Goal: Go to known website: Access a specific website the user already knows

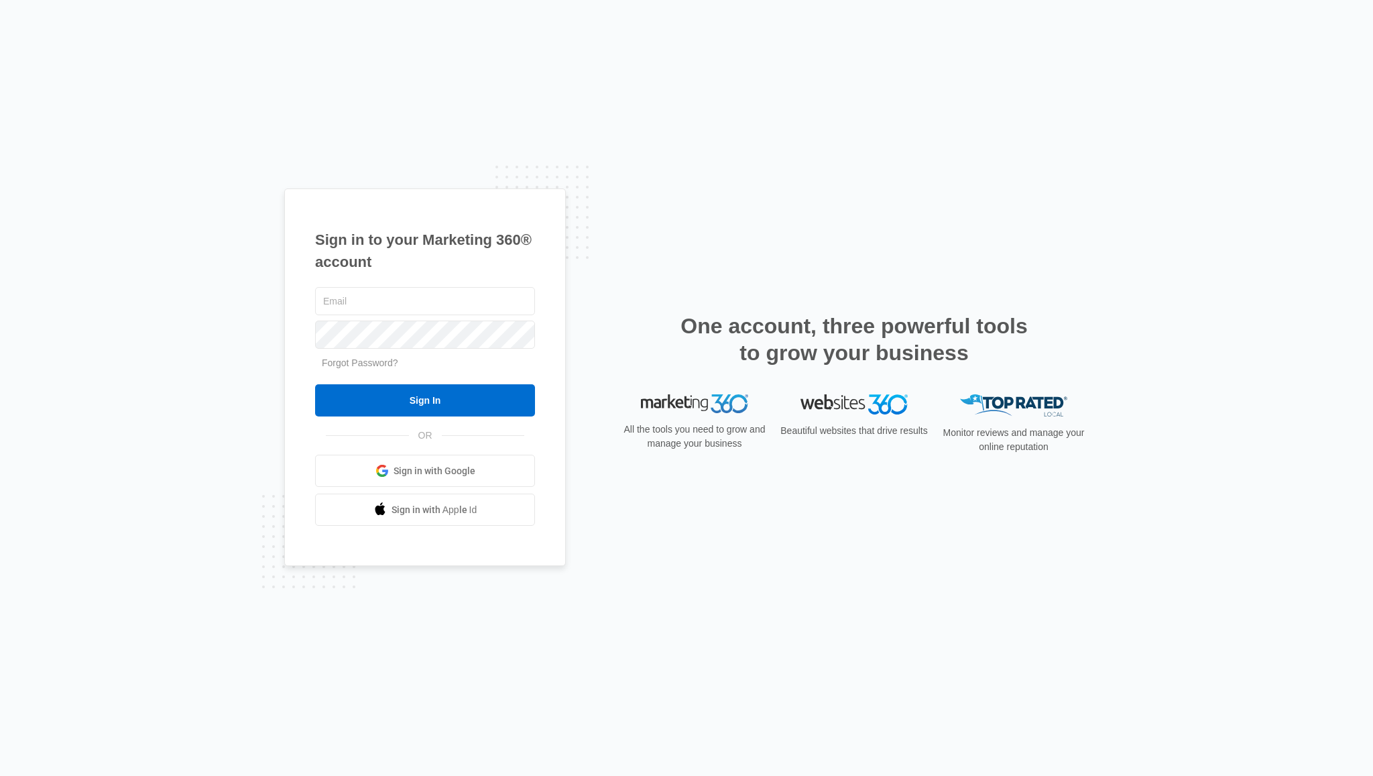
click at [441, 350] on div at bounding box center [425, 335] width 220 height 34
click at [414, 303] on input "text" at bounding box center [425, 301] width 220 height 28
click at [366, 302] on input "text" at bounding box center [425, 301] width 220 height 28
paste input "newdorp@honestbuck.com"
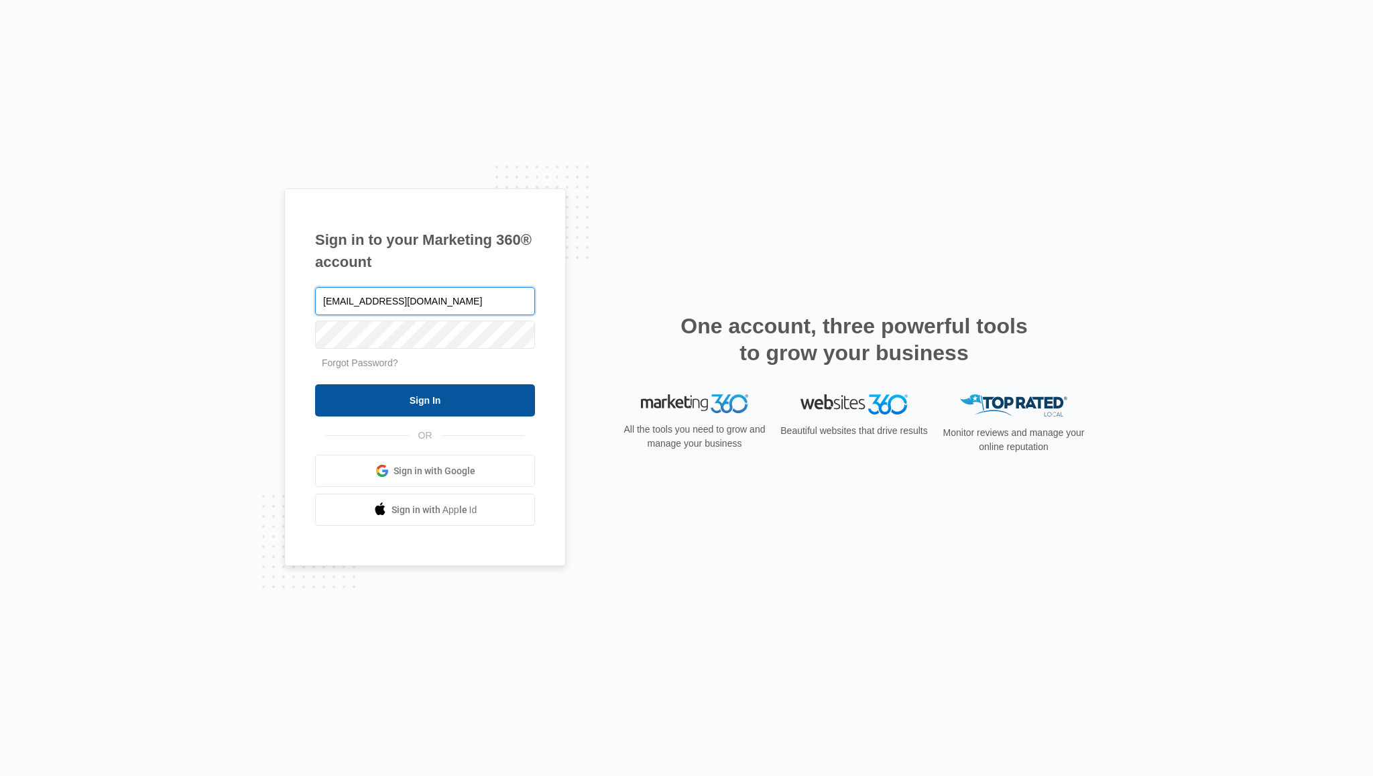
type input "newdorp@honestbuck.com"
click at [422, 402] on input "Sign In" at bounding box center [425, 400] width 220 height 32
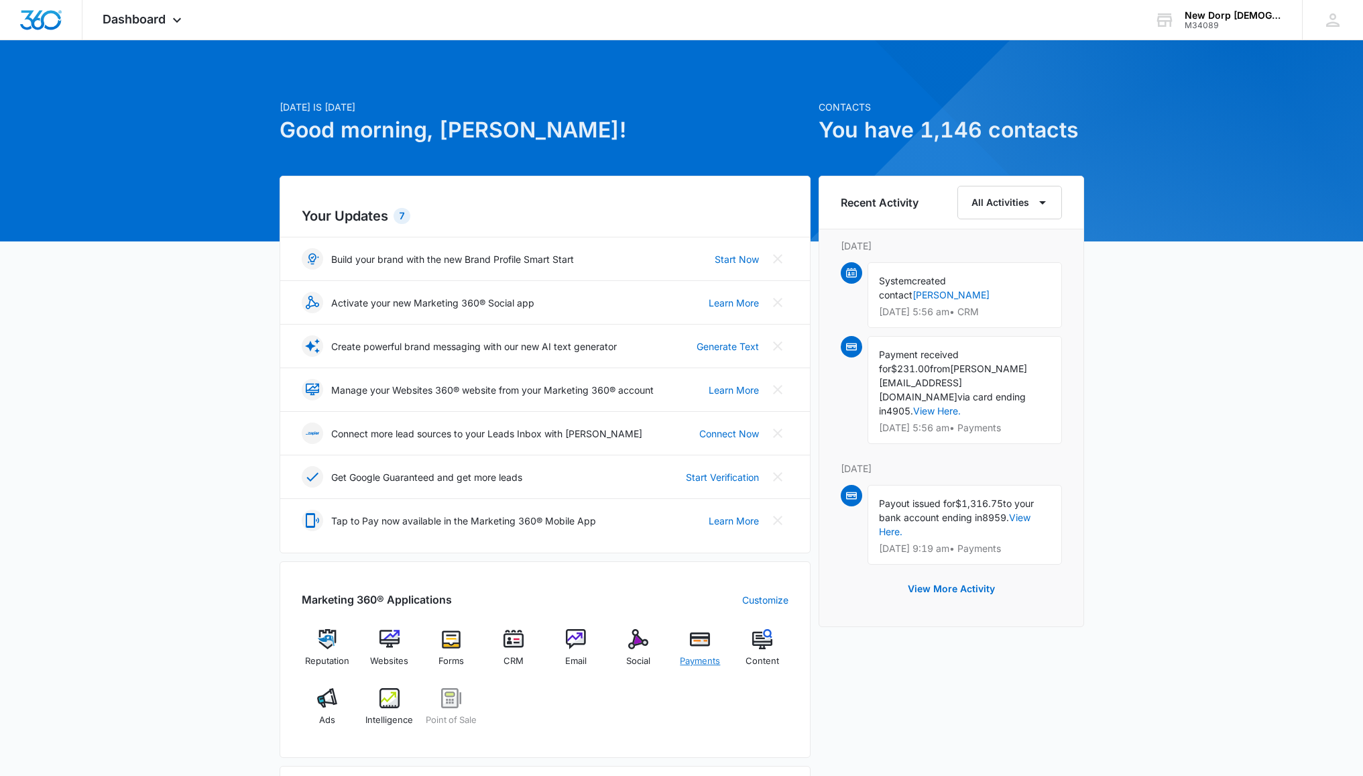
click at [692, 648] on img at bounding box center [700, 639] width 20 height 20
